Goal: Task Accomplishment & Management: Complete application form

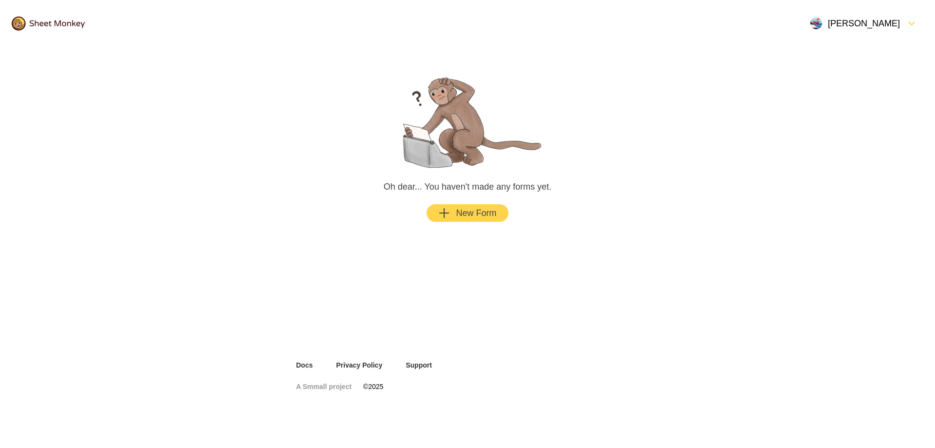
click at [502, 217] on button "New Form" at bounding box center [467, 213] width 81 height 18
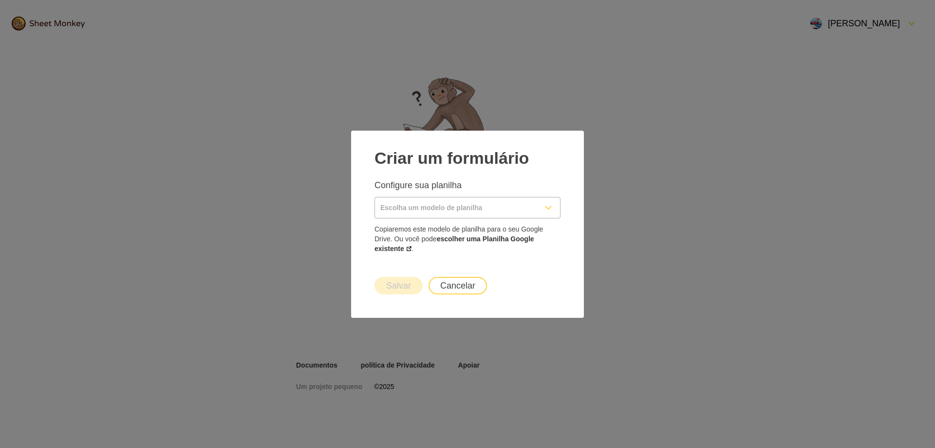
click at [465, 208] on input "Escolha um modelo de planilha" at bounding box center [456, 207] width 162 height 20
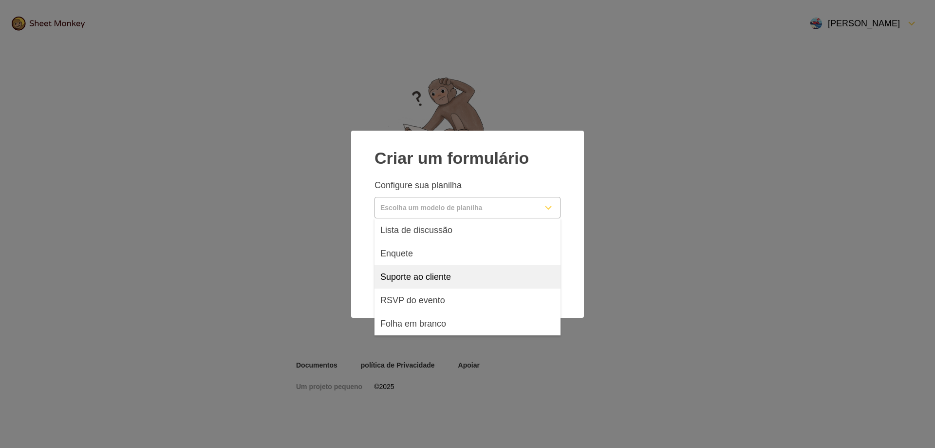
click at [438, 279] on font "Suporte ao cliente" at bounding box center [415, 277] width 71 height 10
type input "Customer Support"
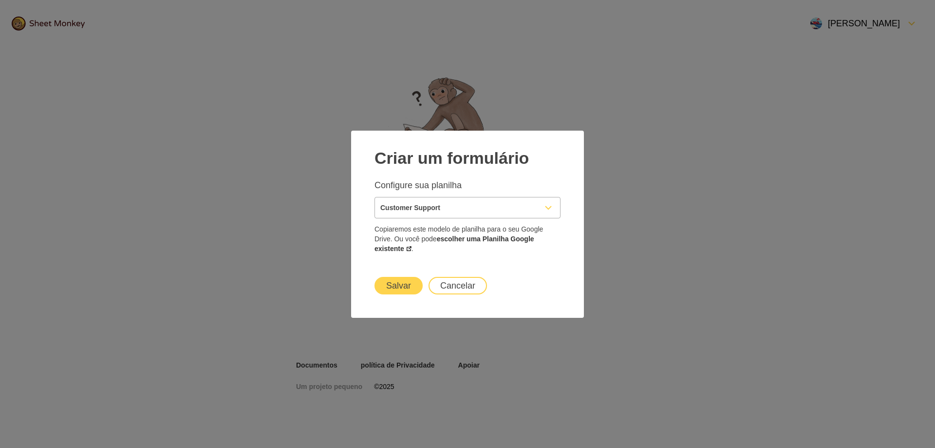
click at [404, 285] on font "Salvar" at bounding box center [398, 285] width 25 height 10
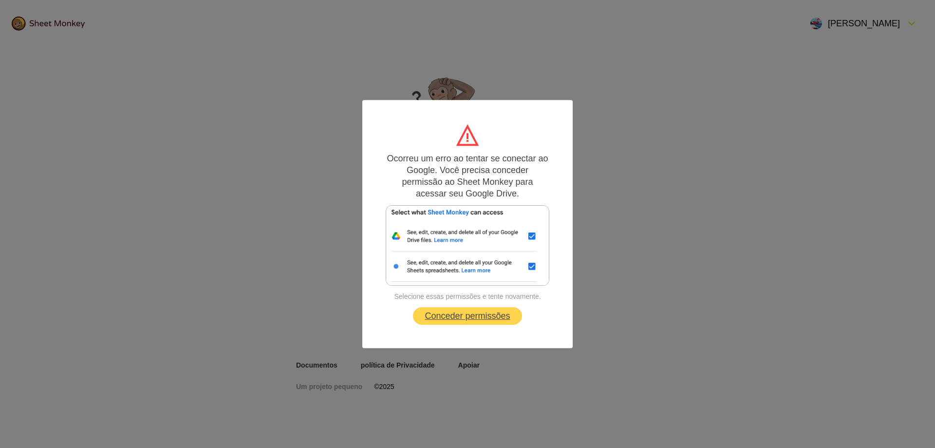
click at [467, 315] on font "Conceder permissões" at bounding box center [467, 316] width 85 height 10
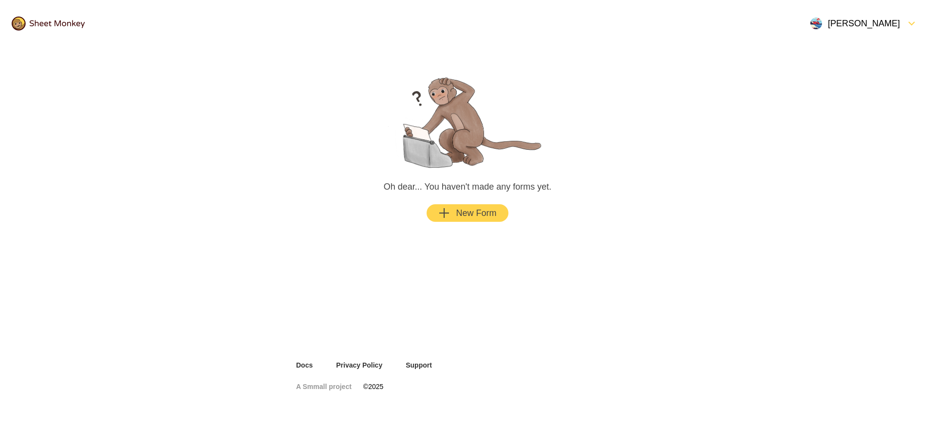
click at [448, 203] on main "Oh dear... You haven't made any forms yet. New Form" at bounding box center [467, 146] width 366 height 198
click at [450, 212] on div "button" at bounding box center [453, 213] width 6 height 12
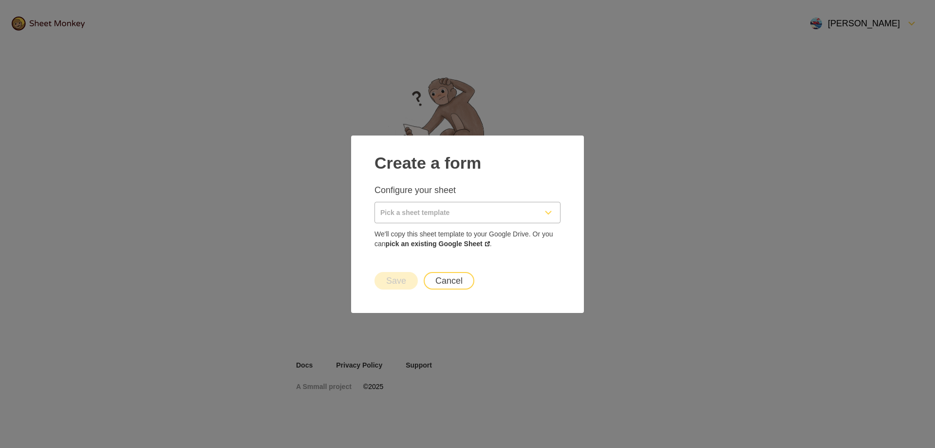
click at [528, 196] on div "Configure your sheet We'll copy this sheet template to your Google Drive. Or yo…" at bounding box center [467, 216] width 186 height 64
click at [527, 204] on input "Pick a sheet template" at bounding box center [456, 212] width 162 height 20
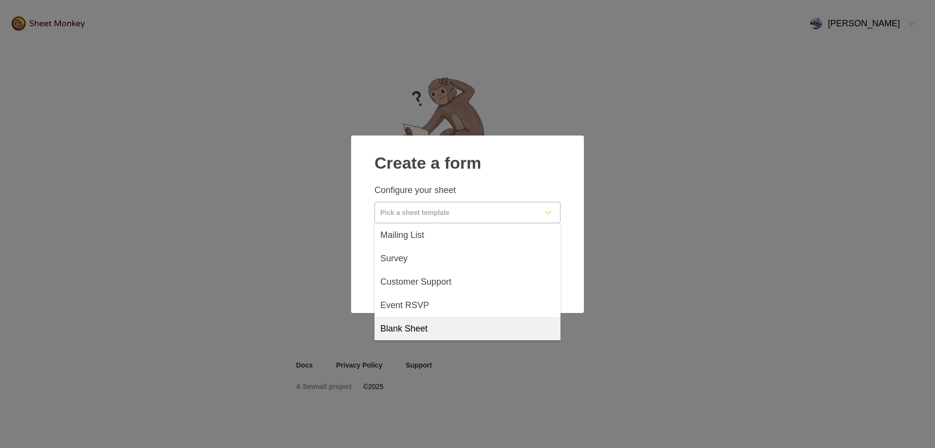
click at [441, 330] on div "Blank Sheet" at bounding box center [467, 328] width 186 height 23
type input "Blank Sheet"
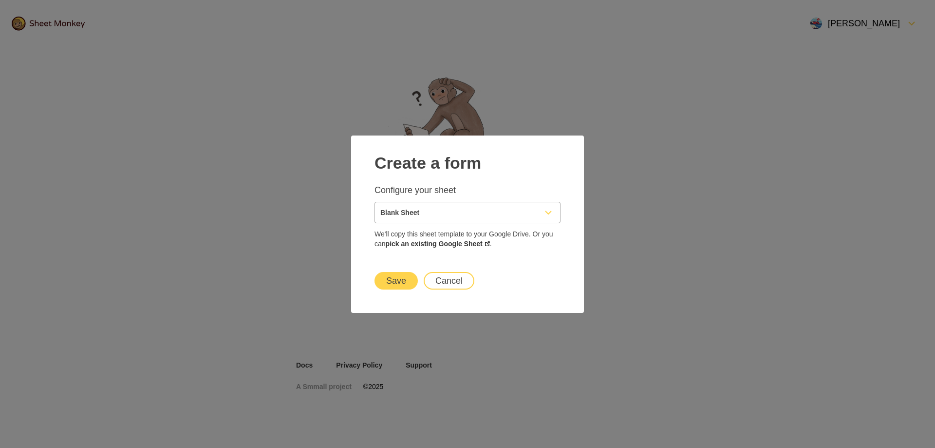
click at [387, 280] on button "Save" at bounding box center [395, 281] width 43 height 18
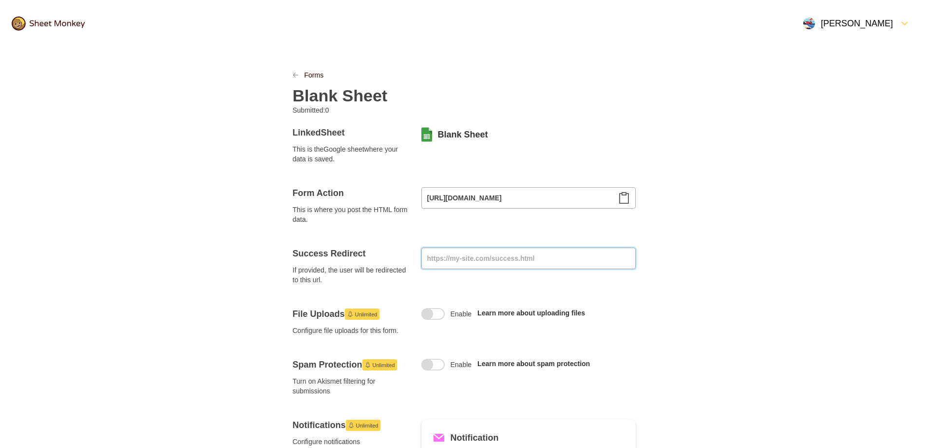
click at [486, 258] on input at bounding box center [528, 257] width 214 height 21
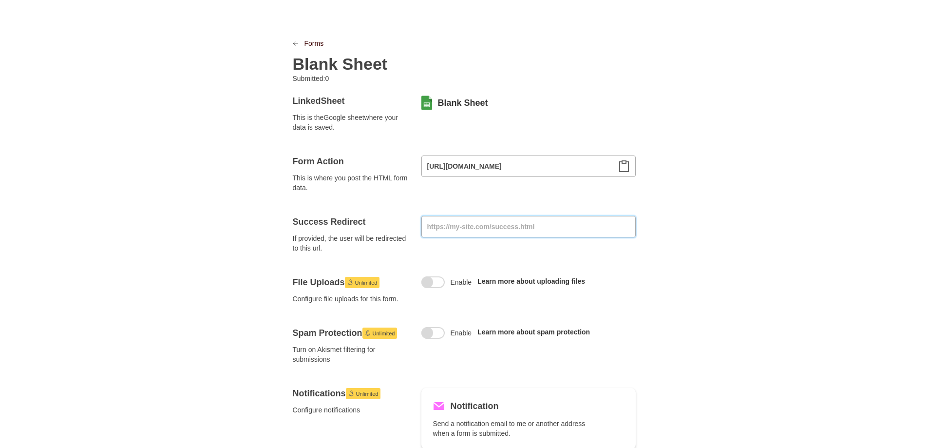
scroll to position [49, 0]
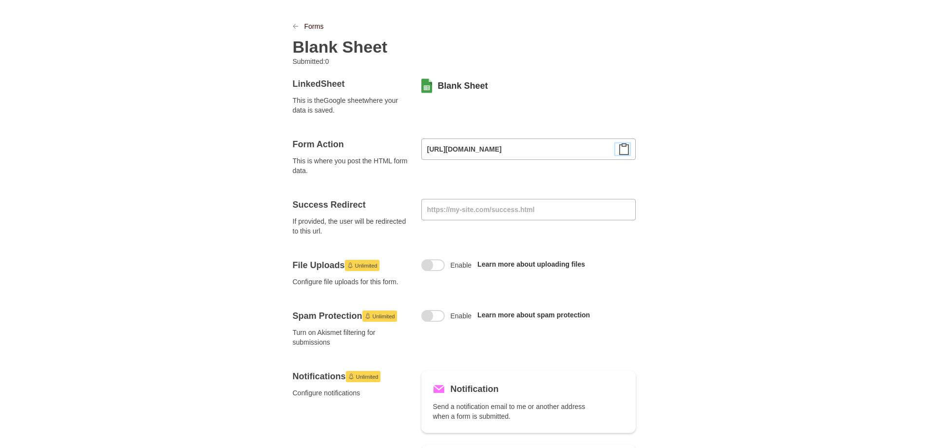
click at [629, 146] on icon "Clipboard" at bounding box center [624, 149] width 12 height 12
click at [546, 210] on input at bounding box center [528, 209] width 214 height 21
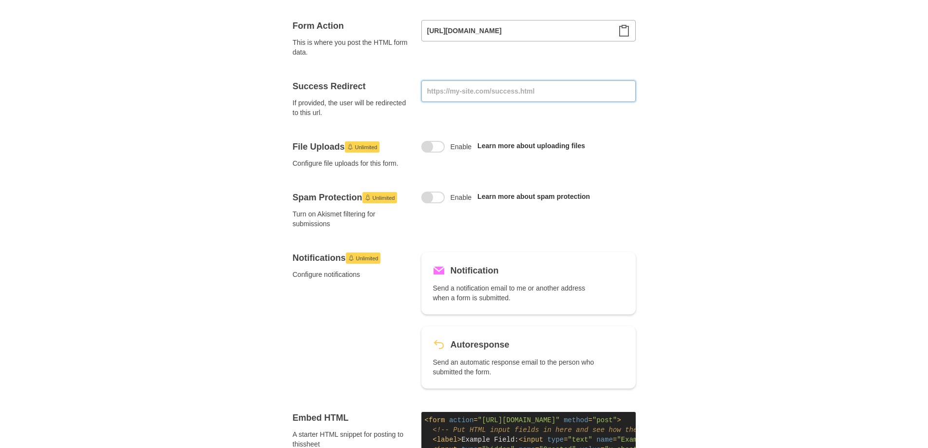
scroll to position [106, 0]
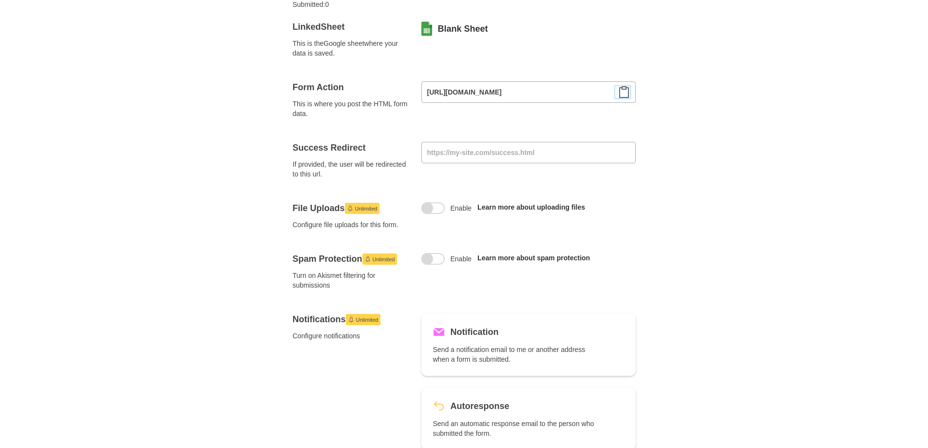
click at [627, 96] on icon "Clipboard" at bounding box center [624, 92] width 12 height 12
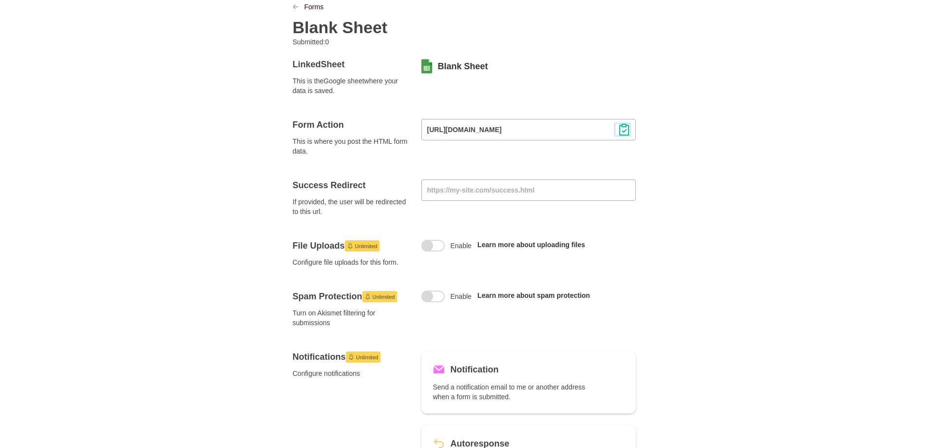
scroll to position [8, 0]
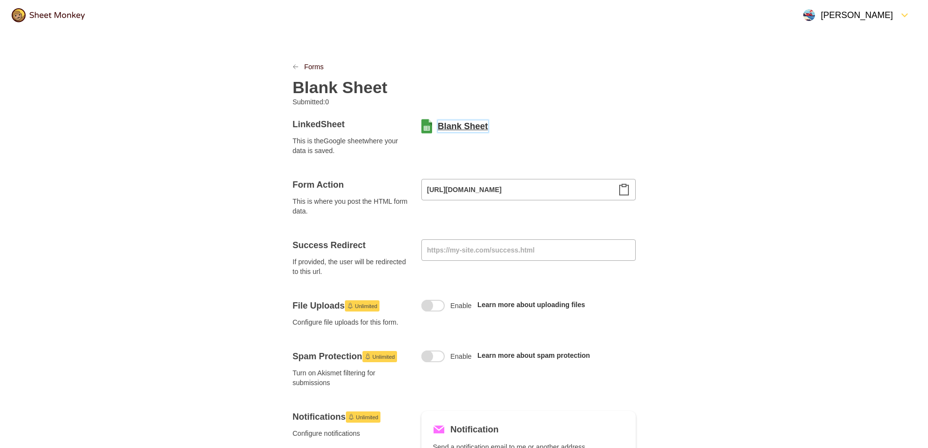
click at [462, 126] on link "Blank Sheet" at bounding box center [463, 126] width 50 height 12
